Goal: Information Seeking & Learning: Stay updated

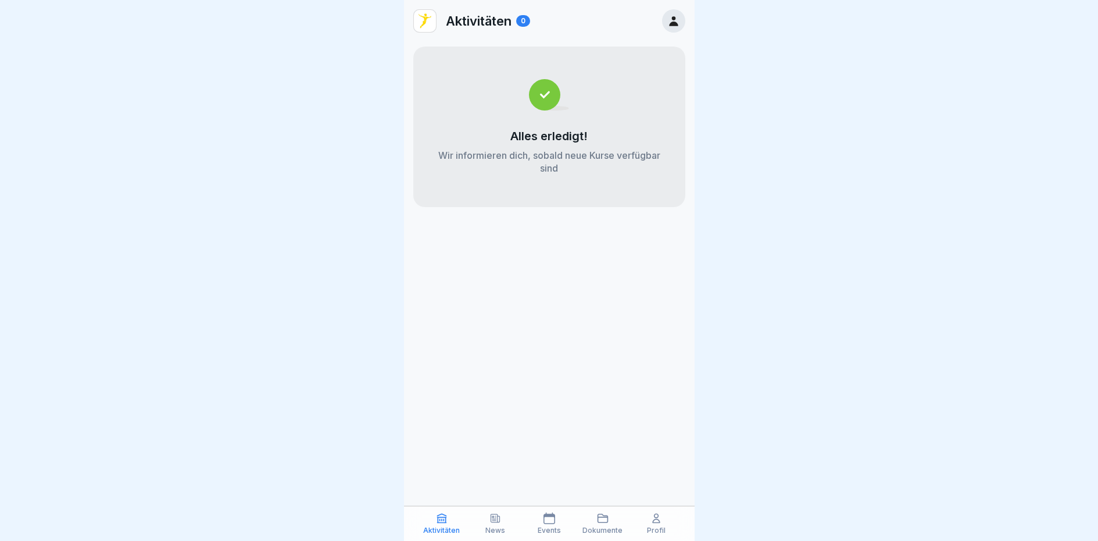
click at [494, 530] on p "News" at bounding box center [496, 530] width 20 height 8
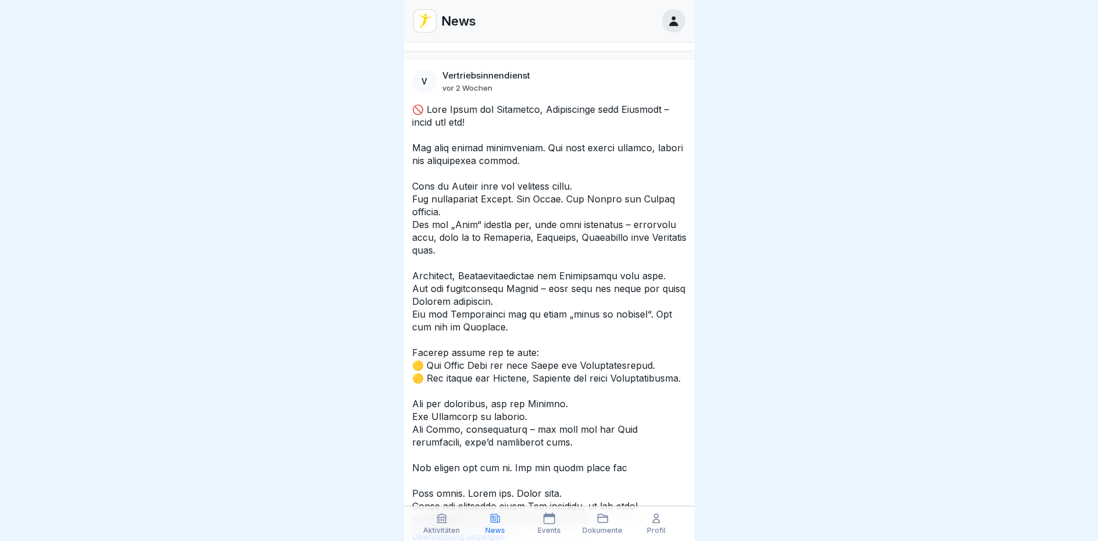
scroll to position [6380, 0]
